Goal: Information Seeking & Learning: Learn about a topic

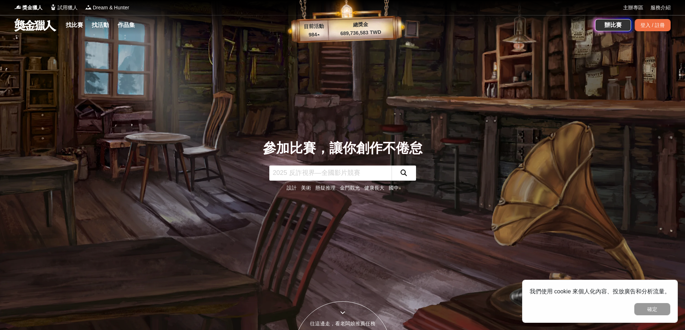
click at [358, 174] on input "text" at bounding box center [330, 173] width 122 height 15
click at [348, 187] on link "金門觀光" at bounding box center [350, 188] width 20 height 6
drag, startPoint x: 344, startPoint y: 164, endPoint x: 347, endPoint y: 167, distance: 4.1
click at [345, 165] on div "參加比賽，讓你創作不倦怠 限量好禮 青春戀愛 國泰全國兒童繪畫比賽 雙人活力路跑 運動護腕 健康生活" at bounding box center [342, 165] width 183 height 54
click at [349, 169] on input "text" at bounding box center [330, 173] width 122 height 15
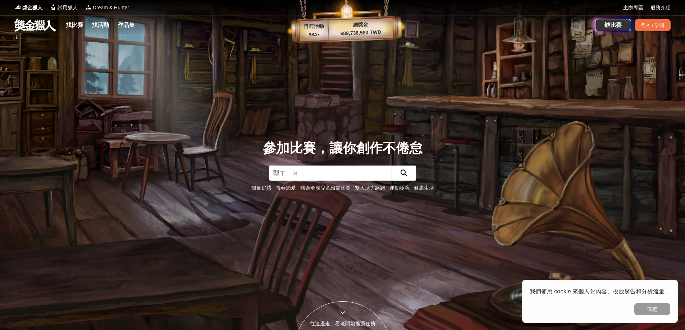
type input "行銷"
click button "submit" at bounding box center [403, 173] width 24 height 15
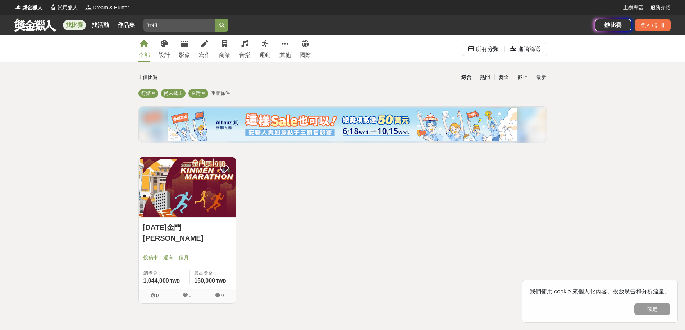
click at [468, 79] on div "綜合" at bounding box center [466, 77] width 19 height 13
click at [154, 93] on icon at bounding box center [154, 93] width 4 height 5
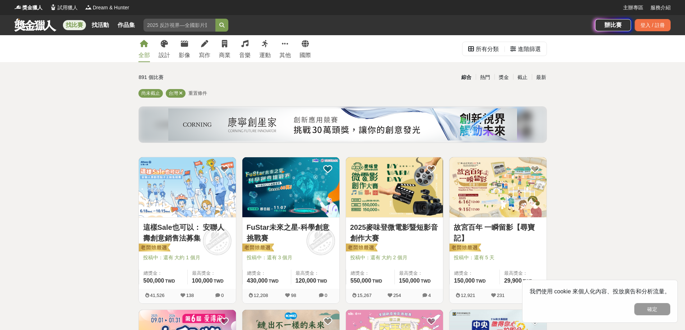
drag, startPoint x: 123, startPoint y: 27, endPoint x: 24, endPoint y: 27, distance: 99.6
click at [24, 27] on div "找比賽 找活動 作品集 行銷 截止日期 徵稿 [PERSON_NAME]組 報名方式 [PERSON_NAME] 德國雙人" at bounding box center [304, 25] width 581 height 20
type input "創業"
click at [215, 19] on button "submit" at bounding box center [221, 25] width 13 height 13
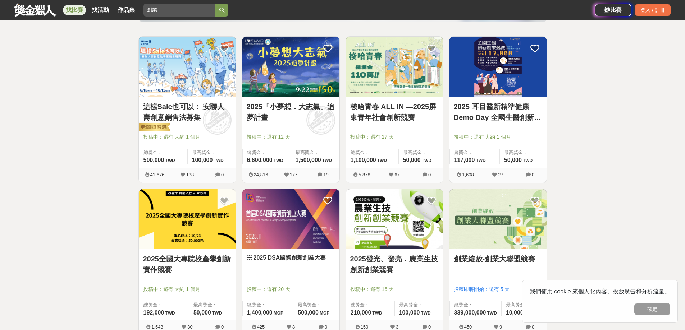
scroll to position [144, 0]
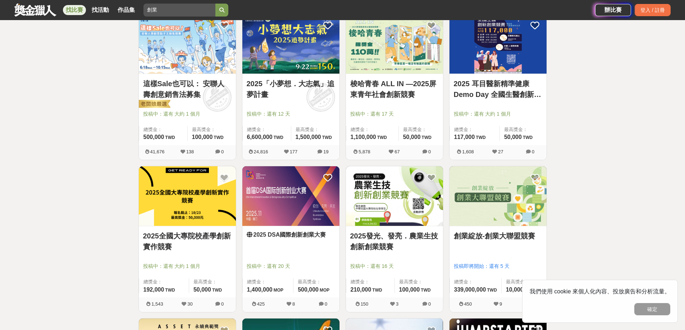
click at [294, 235] on link "2025 DSA國際創新創業大賽" at bounding box center [291, 235] width 88 height 9
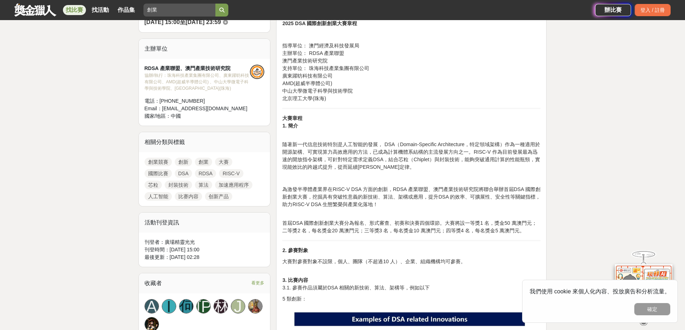
scroll to position [216, 0]
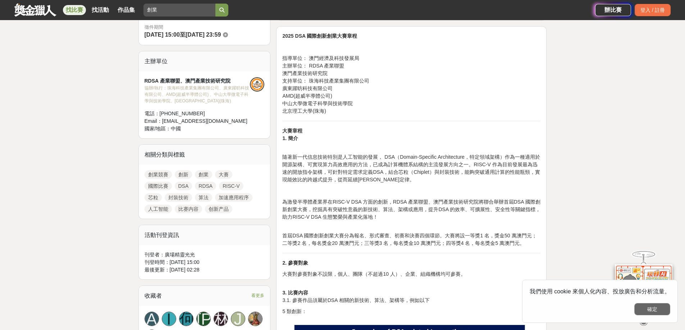
click at [647, 309] on button "確定" at bounding box center [652, 309] width 36 height 12
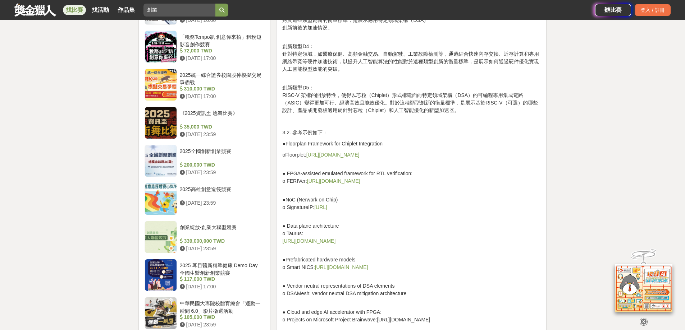
scroll to position [683, 0]
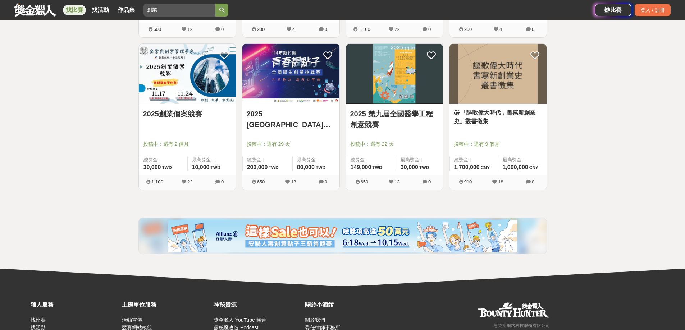
scroll to position [557, 0]
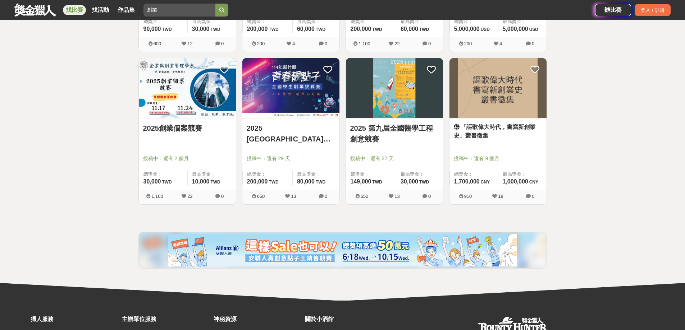
click at [176, 125] on link "2025創業個案競賽" at bounding box center [187, 128] width 88 height 11
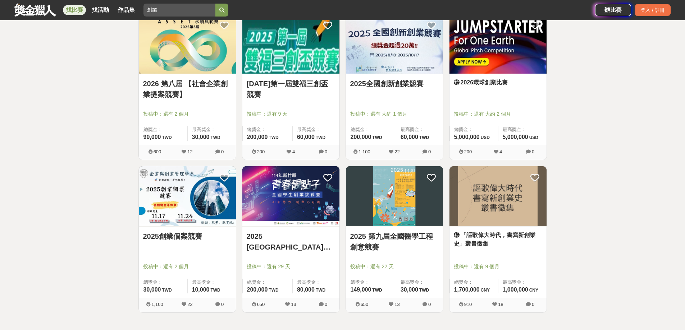
scroll to position [449, 0]
click at [382, 82] on link "2025全國創新創業競賽" at bounding box center [394, 83] width 88 height 11
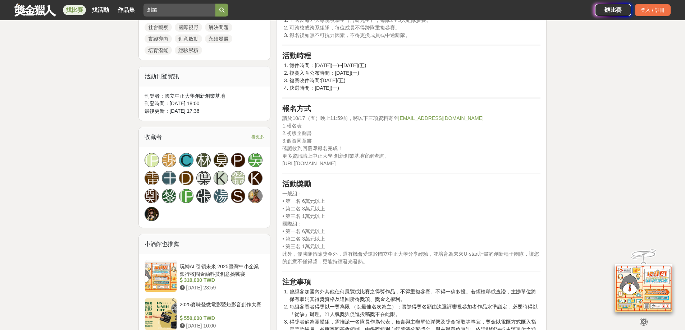
scroll to position [324, 0]
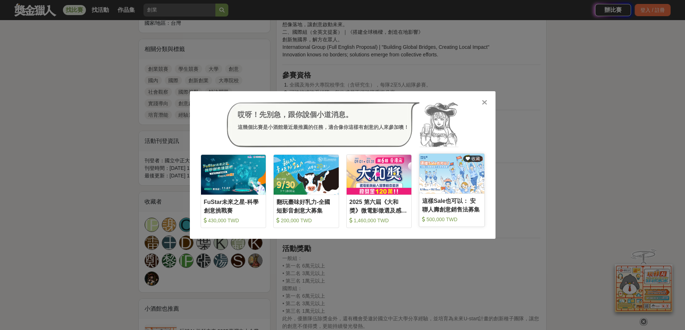
click at [453, 210] on div "這樣Sale也可以： 安聯人壽創意銷售法募集" at bounding box center [451, 205] width 59 height 16
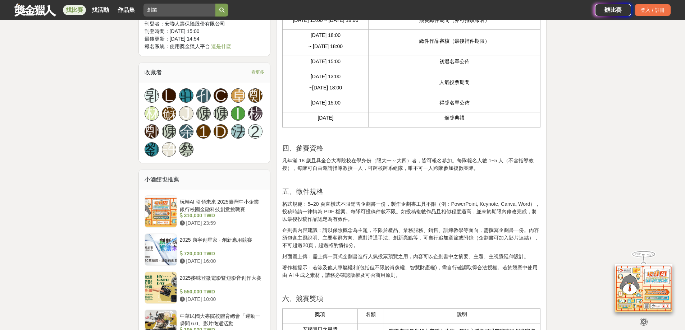
scroll to position [395, 0]
